Goal: Task Accomplishment & Management: Use online tool/utility

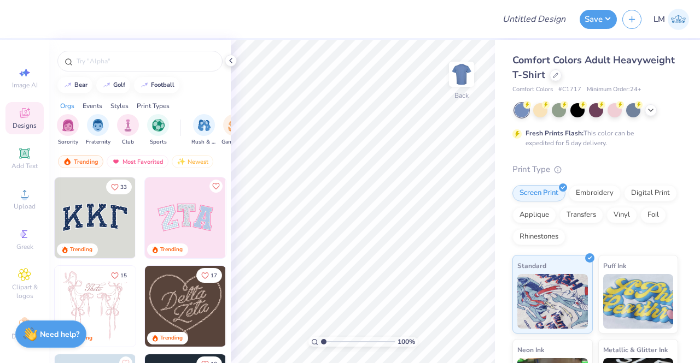
click at [185, 210] on img at bounding box center [185, 218] width 81 height 81
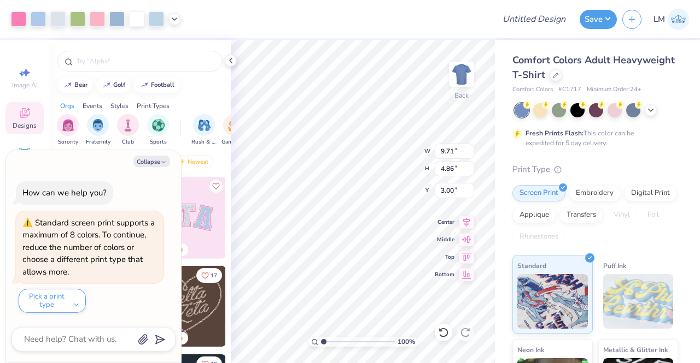
type textarea "x"
type input "1.00593327102492"
type textarea "x"
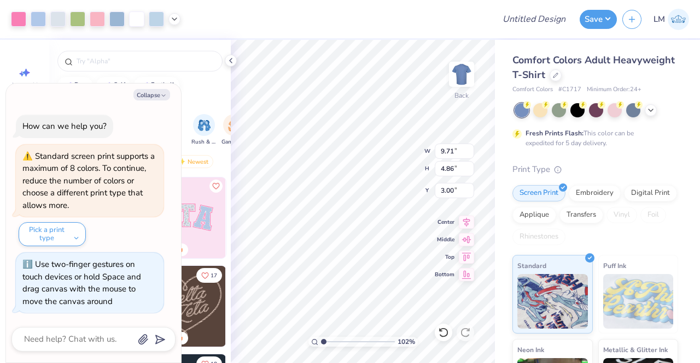
type input "1.02356249165673"
type textarea "x"
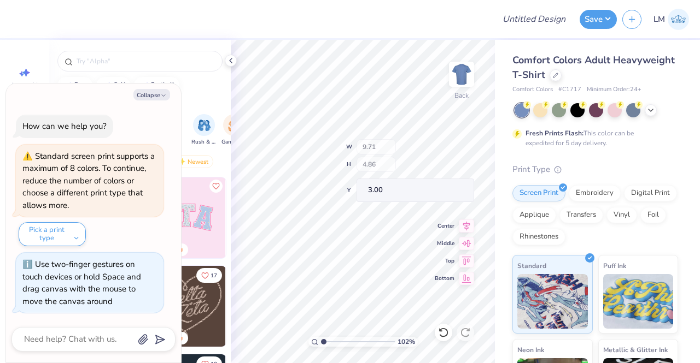
type input "1.02356249165673"
click at [169, 95] on button "Collapse" at bounding box center [151, 94] width 37 height 11
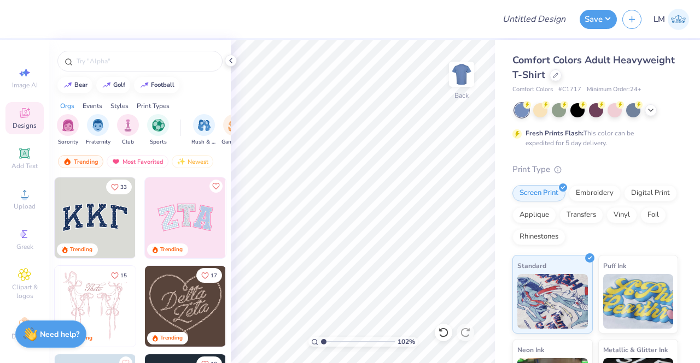
type textarea "x"
click at [94, 227] on img at bounding box center [95, 218] width 81 height 81
click at [106, 296] on img at bounding box center [95, 306] width 81 height 81
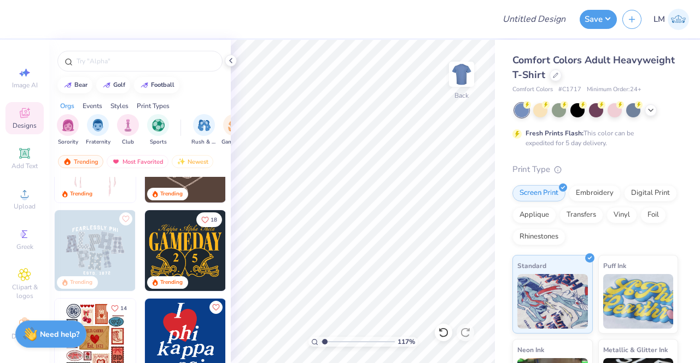
scroll to position [144, 0]
click at [68, 246] on img at bounding box center [95, 251] width 81 height 81
click at [106, 252] on img at bounding box center [95, 251] width 81 height 81
click at [113, 251] on img at bounding box center [95, 251] width 81 height 81
click at [624, 200] on div "Digital Print" at bounding box center [650, 192] width 53 height 16
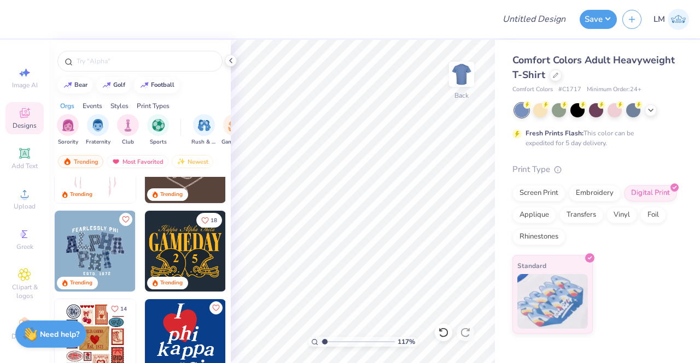
click at [112, 254] on img at bounding box center [95, 251] width 81 height 81
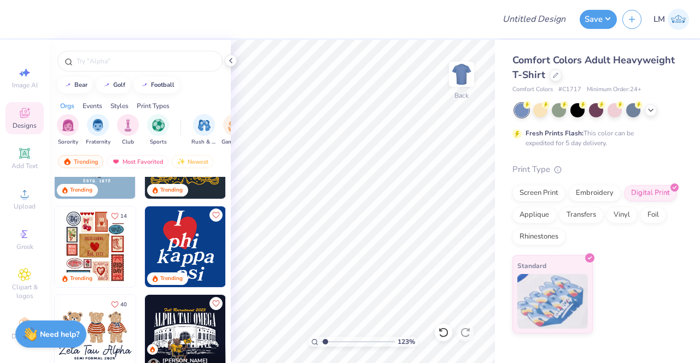
click at [81, 252] on img at bounding box center [95, 247] width 81 height 81
type input "1.23130584405691"
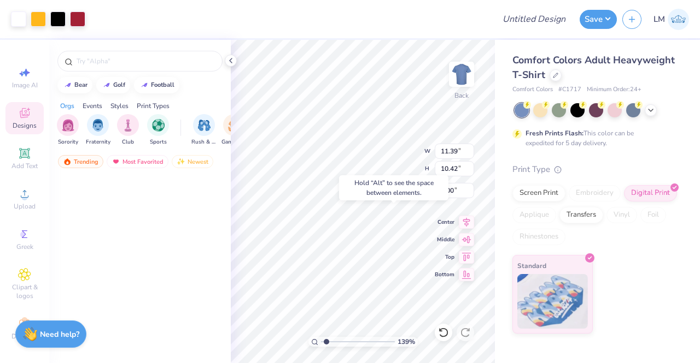
type input "1.39002527304091"
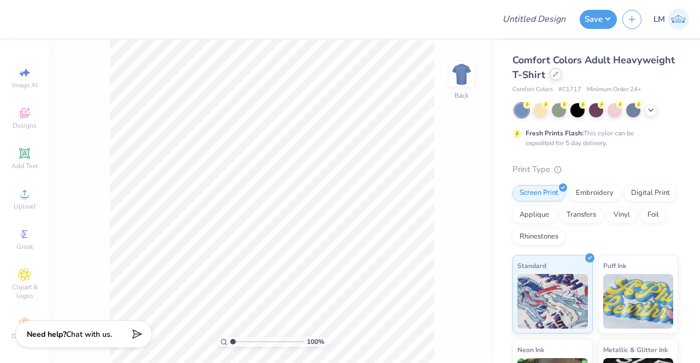
click at [561, 77] on div at bounding box center [555, 74] width 12 height 12
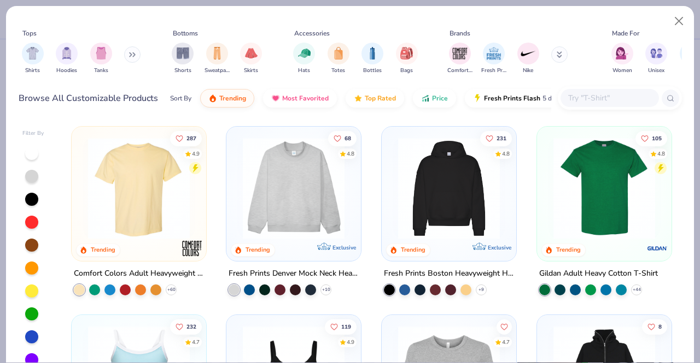
click at [450, 187] on img at bounding box center [448, 189] width 113 height 102
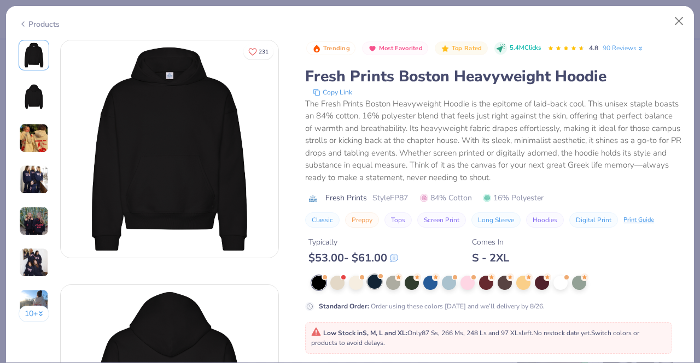
click at [377, 284] on div at bounding box center [374, 282] width 14 height 14
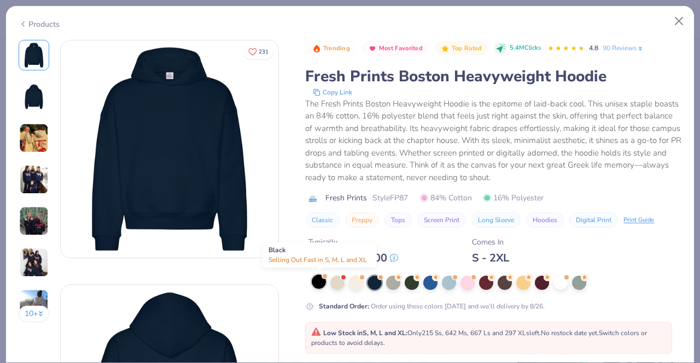
click at [319, 284] on div at bounding box center [319, 282] width 14 height 14
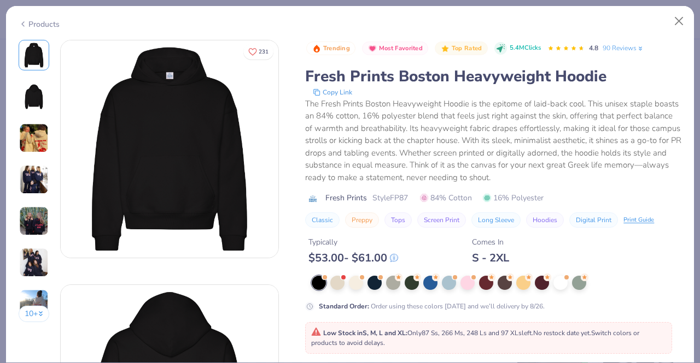
click at [542, 16] on div "Products" at bounding box center [350, 20] width 688 height 28
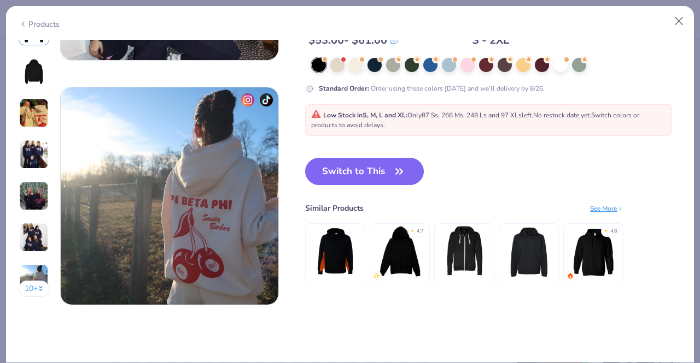
scroll to position [1421, 0]
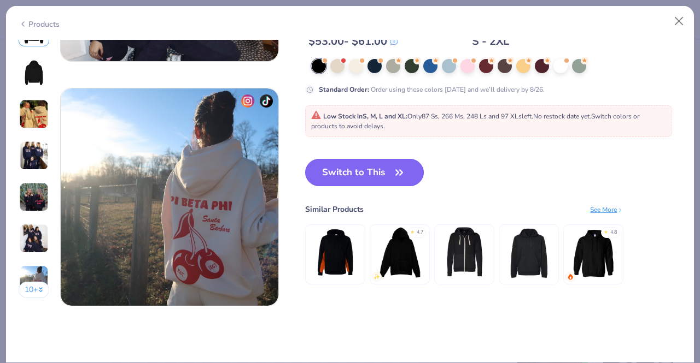
click at [409, 177] on button "Switch to This" at bounding box center [364, 172] width 119 height 27
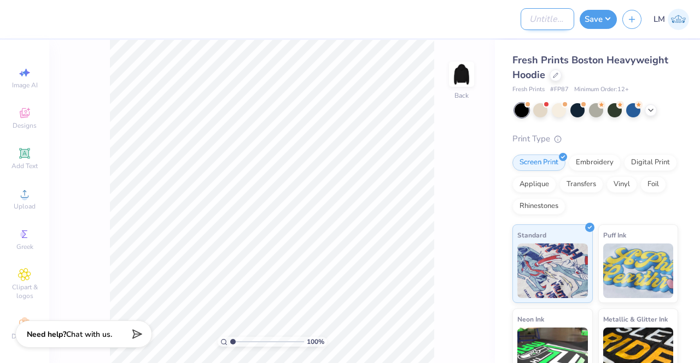
click at [532, 19] on input "Design Title" at bounding box center [547, 19] width 54 height 22
type input "Pazsta Humo Hoodies"
click at [438, 50] on div "100 % Back" at bounding box center [271, 202] width 445 height 324
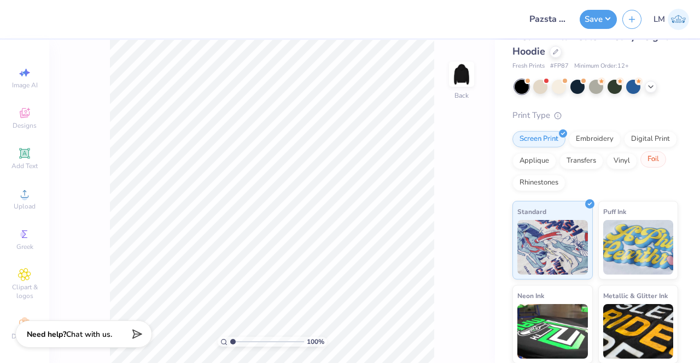
scroll to position [24, 0]
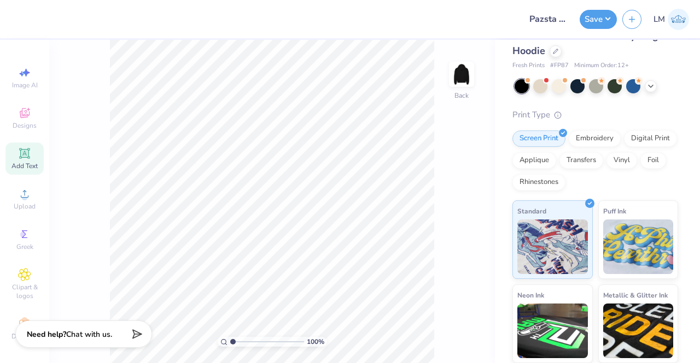
click at [25, 154] on icon at bounding box center [24, 153] width 10 height 10
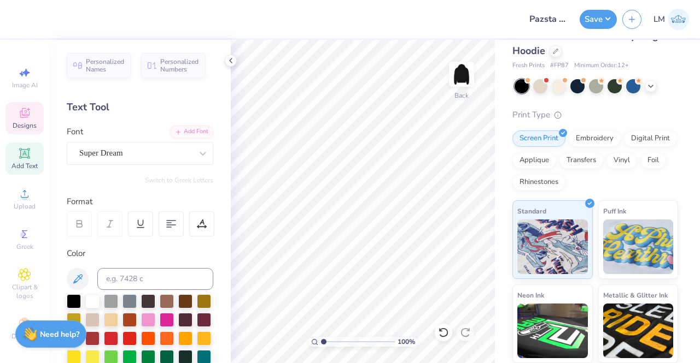
click at [22, 125] on span "Designs" at bounding box center [25, 125] width 24 height 9
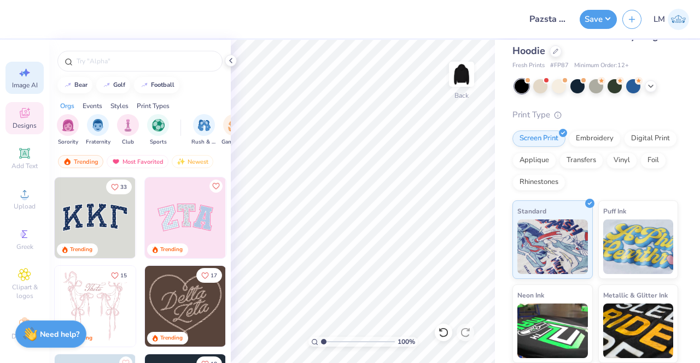
click at [19, 85] on span "Image AI" at bounding box center [25, 85] width 26 height 9
select select "4"
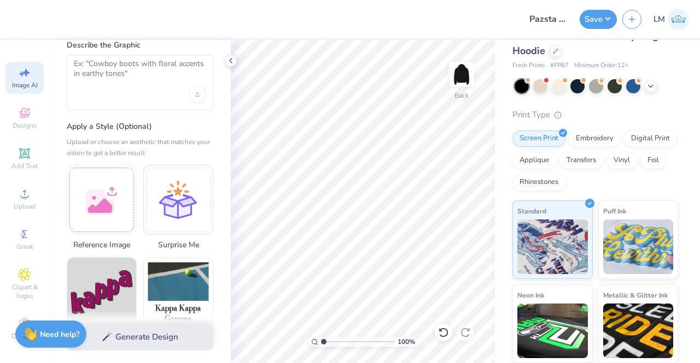
scroll to position [40, 0]
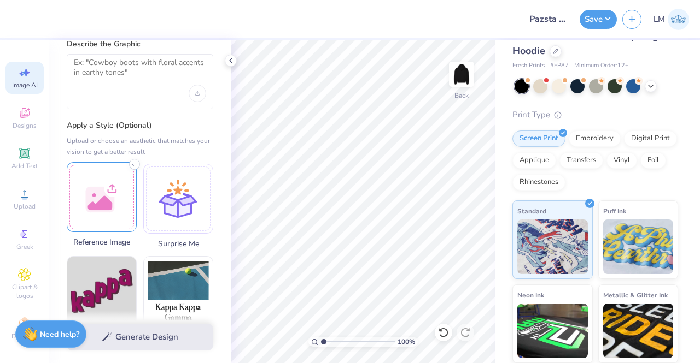
click at [111, 206] on div at bounding box center [102, 197] width 70 height 70
click at [23, 213] on div "Upload" at bounding box center [24, 199] width 38 height 32
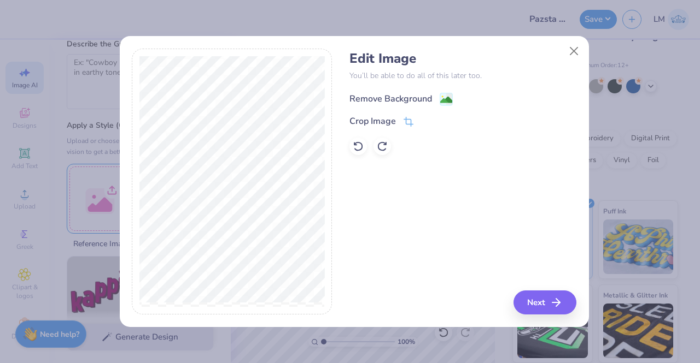
click at [445, 101] on image at bounding box center [446, 100] width 12 height 12
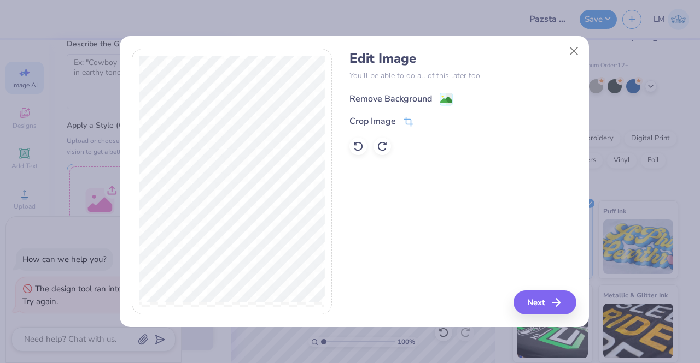
click at [445, 96] on image at bounding box center [446, 100] width 12 height 12
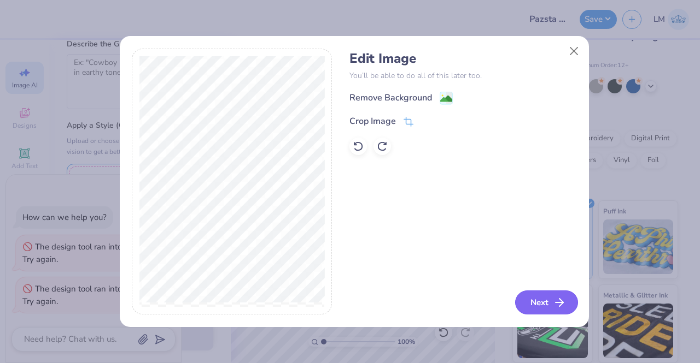
click at [534, 296] on button "Next" at bounding box center [546, 303] width 63 height 24
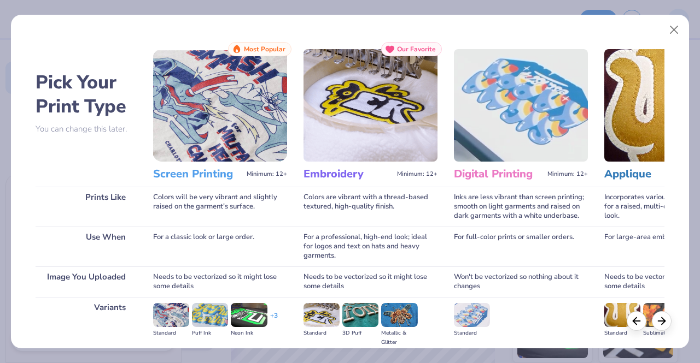
click at [233, 140] on img at bounding box center [220, 105] width 134 height 113
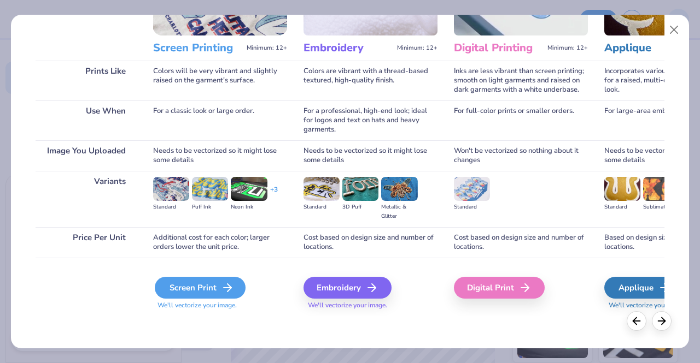
click at [216, 290] on div "Screen Print" at bounding box center [200, 288] width 91 height 22
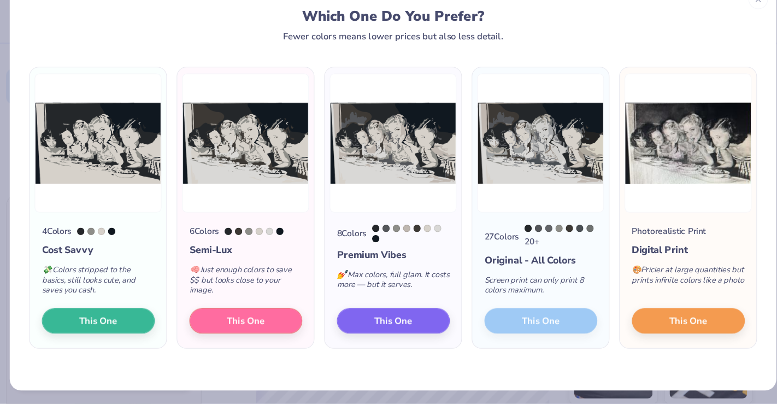
scroll to position [32, 0]
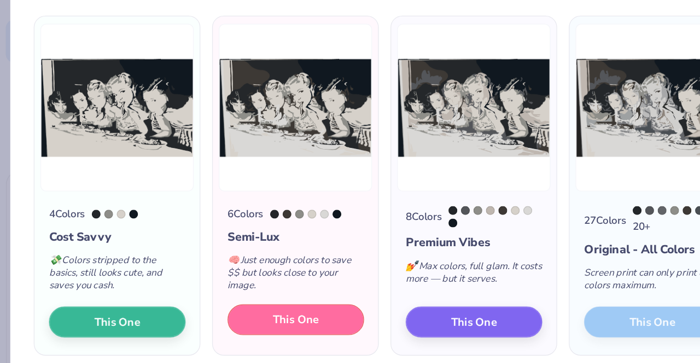
click at [210, 286] on span "This One" at bounding box center [221, 286] width 34 height 13
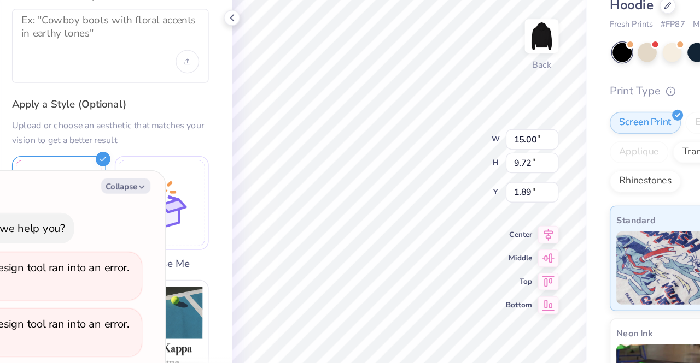
type textarea "x"
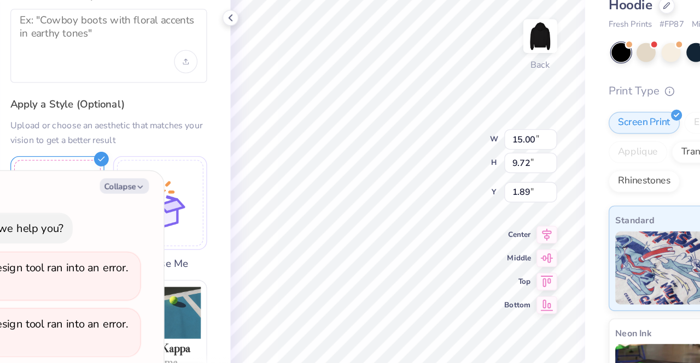
type input "1"
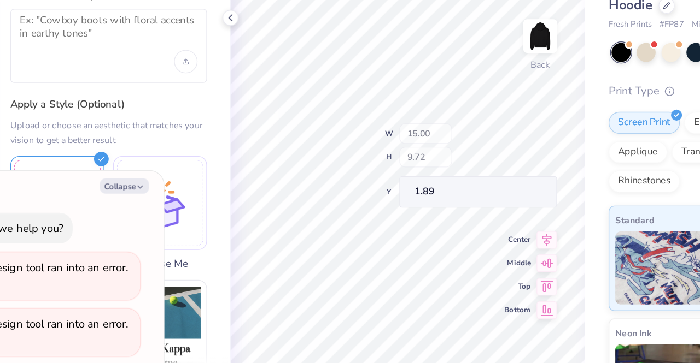
type textarea "x"
type input "1.000000008886"
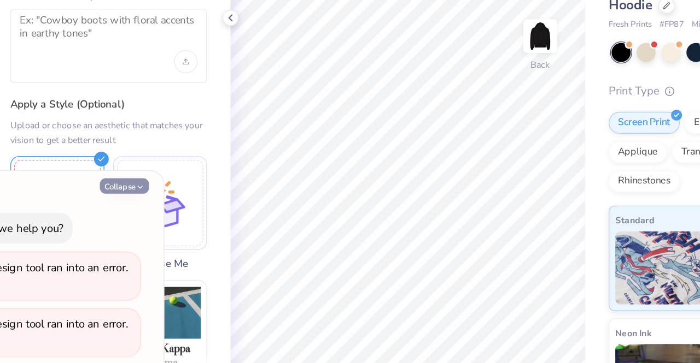
click at [165, 186] on icon "button" at bounding box center [163, 187] width 7 height 7
type textarea "x"
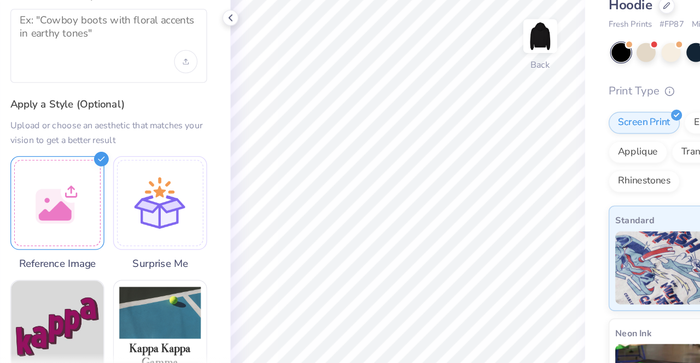
type input "1"
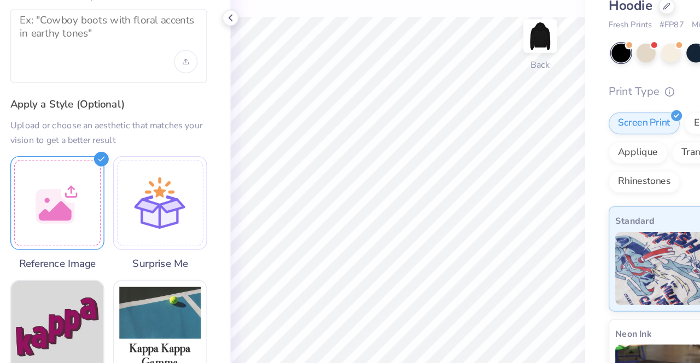
scroll to position [24, 0]
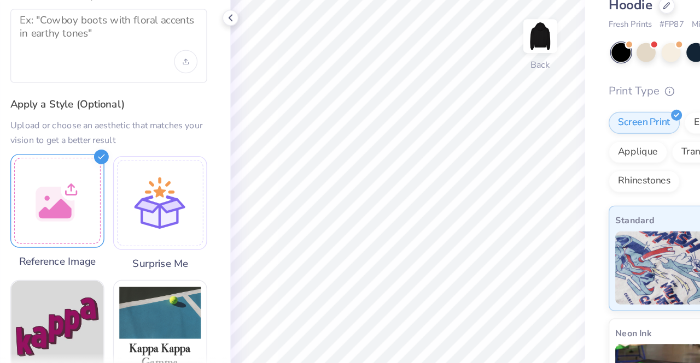
click at [107, 206] on div at bounding box center [102, 197] width 70 height 70
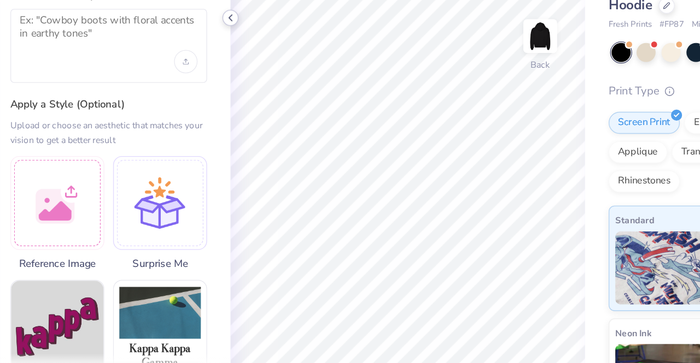
click at [228, 62] on icon at bounding box center [230, 60] width 9 height 9
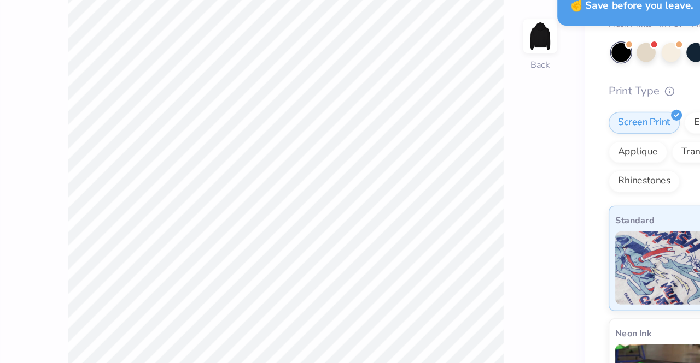
scroll to position [0, 0]
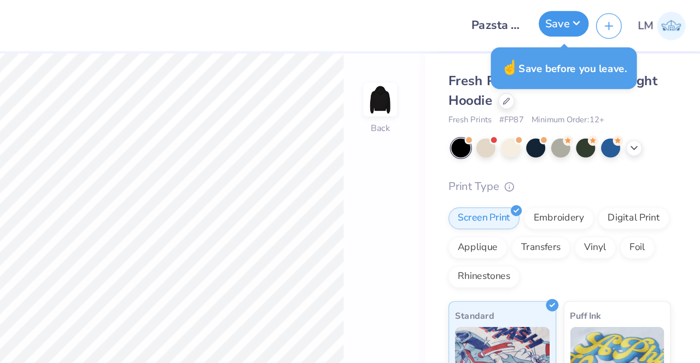
click at [599, 21] on button "Save" at bounding box center [597, 17] width 37 height 19
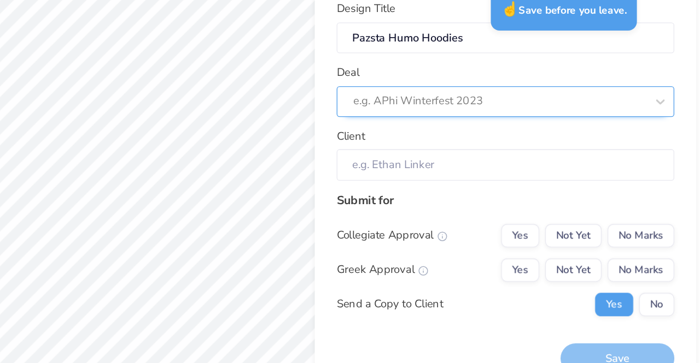
click at [500, 118] on div at bounding box center [551, 119] width 218 height 15
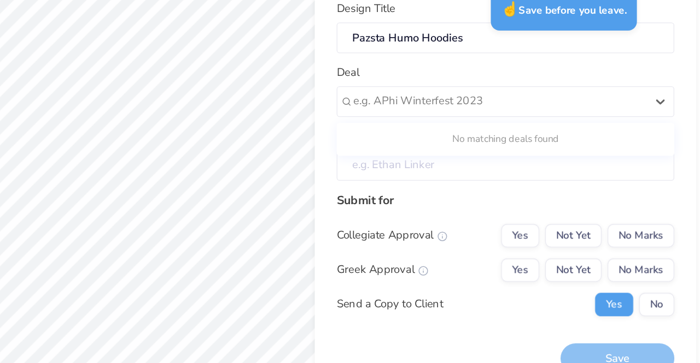
click at [500, 169] on input "Client" at bounding box center [554, 167] width 251 height 24
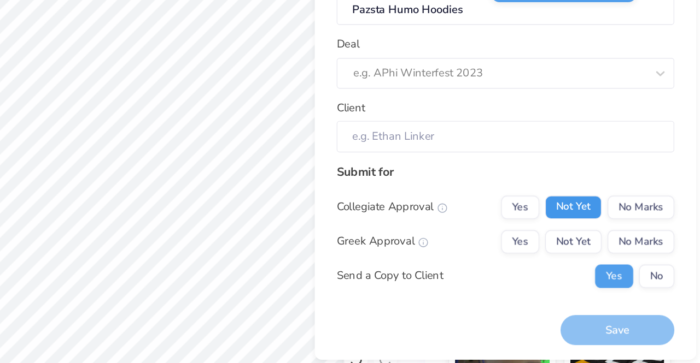
click at [592, 219] on button "Not Yet" at bounding box center [605, 218] width 42 height 17
click at [607, 245] on button "Not Yet" at bounding box center [605, 244] width 42 height 17
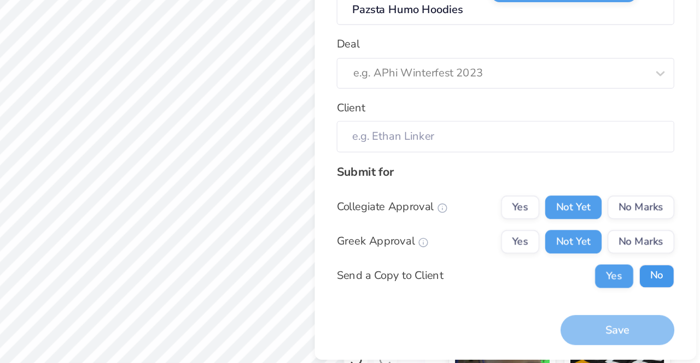
click at [661, 270] on button "No" at bounding box center [667, 270] width 26 height 17
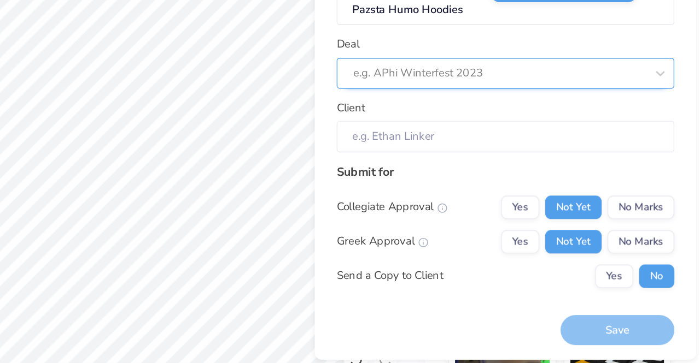
click at [496, 117] on div at bounding box center [551, 119] width 218 height 15
type input "p"
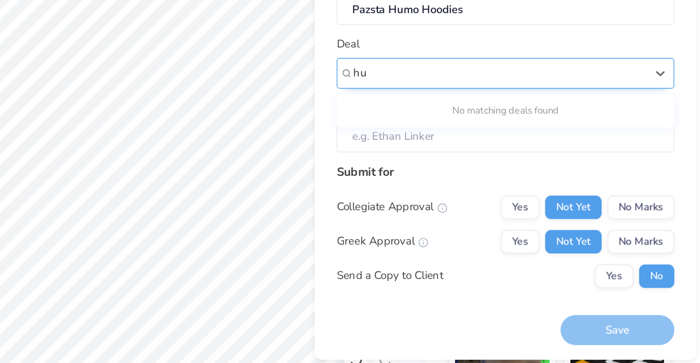
type input "h"
type input "j"
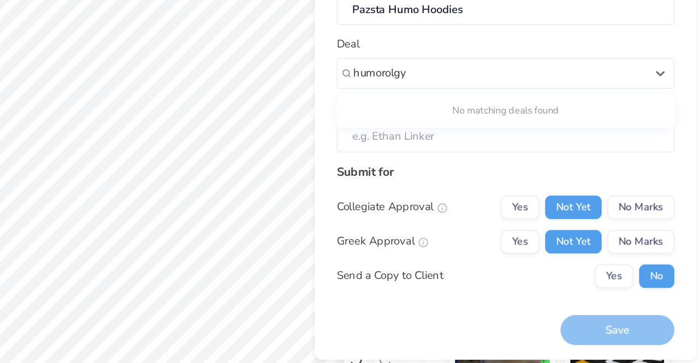
click at [523, 149] on div "No matching deals found" at bounding box center [554, 148] width 251 height 20
type input "humorolgy"
click at [500, 99] on div "Deal e.g. APhi Winterfest 2023" at bounding box center [554, 111] width 251 height 39
click at [502, 159] on input "Client" at bounding box center [554, 167] width 251 height 24
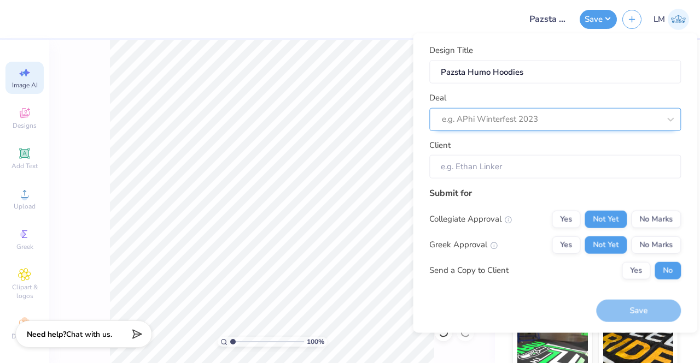
click at [472, 125] on div at bounding box center [551, 119] width 218 height 15
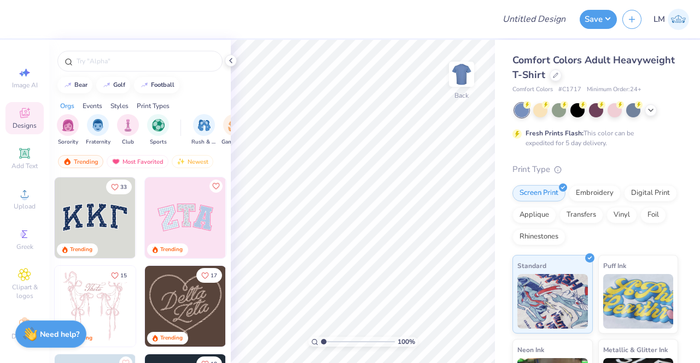
drag, startPoint x: 674, startPoint y: 17, endPoint x: 695, endPoint y: 21, distance: 20.7
click at [695, 21] on div "Save LM" at bounding box center [639, 19] width 120 height 38
